Goal: Navigation & Orientation: Find specific page/section

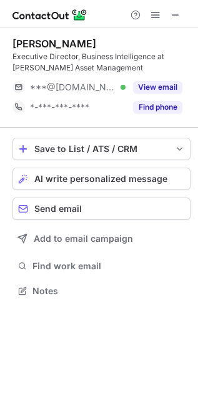
scroll to position [282, 198]
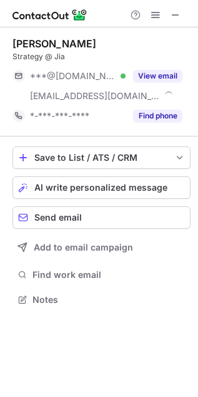
scroll to position [291, 198]
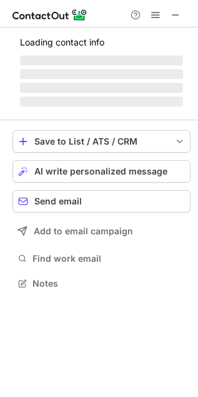
scroll to position [291, 198]
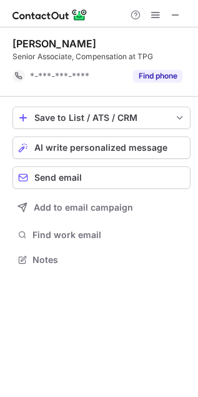
scroll to position [6, 6]
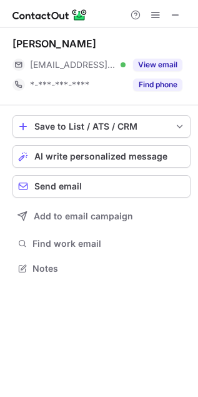
scroll to position [6, 6]
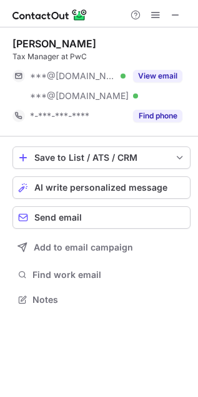
scroll to position [291, 198]
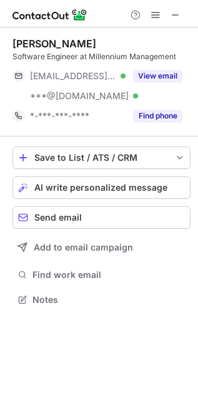
scroll to position [291, 198]
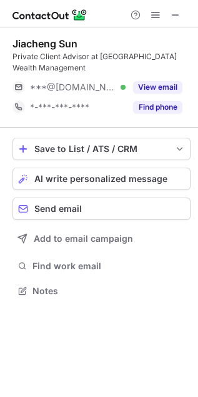
scroll to position [282, 198]
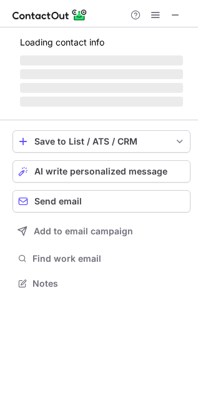
scroll to position [291, 198]
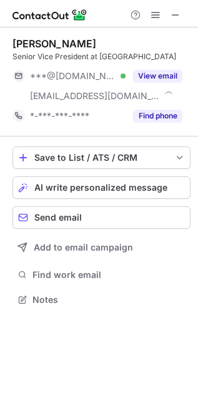
scroll to position [291, 198]
